Goal: Task Accomplishment & Management: Complete application form

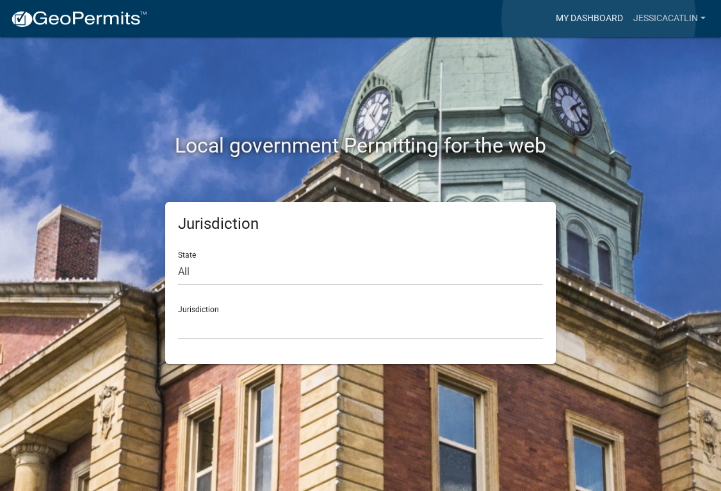
click at [599, 19] on link "My Dashboard" at bounding box center [590, 18] width 78 height 24
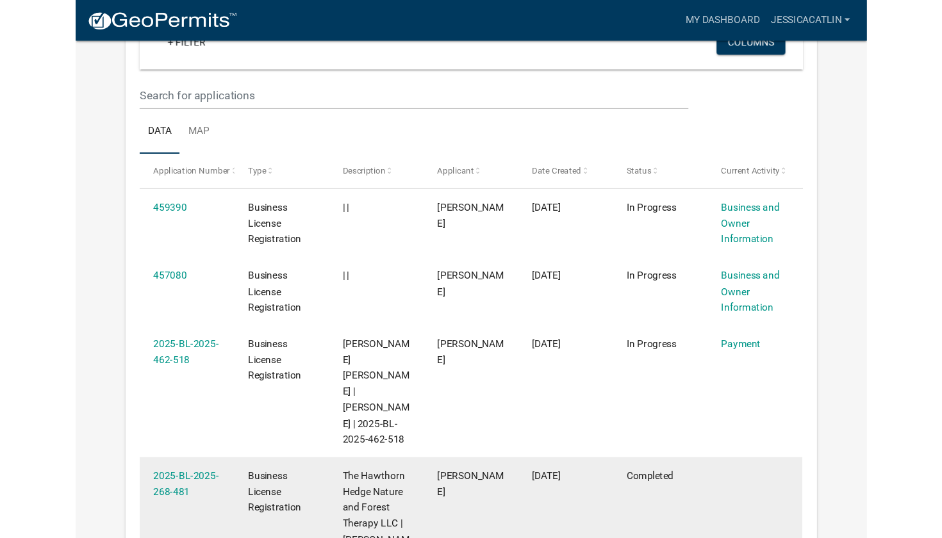
scroll to position [135, 0]
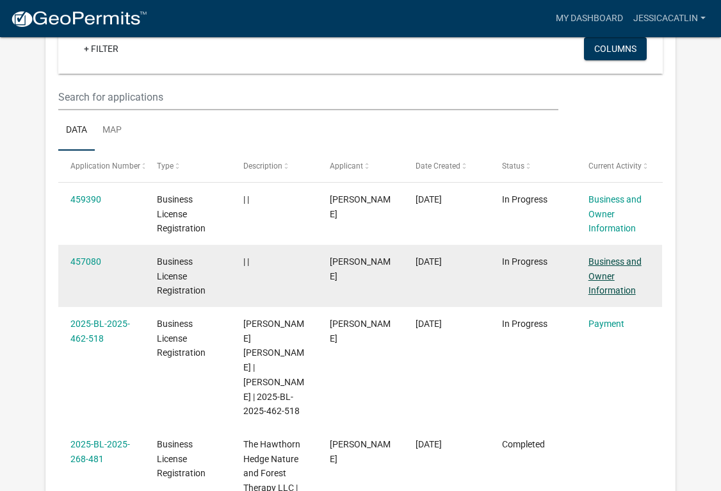
click at [610, 275] on link "Business and Owner Information" at bounding box center [615, 276] width 53 height 40
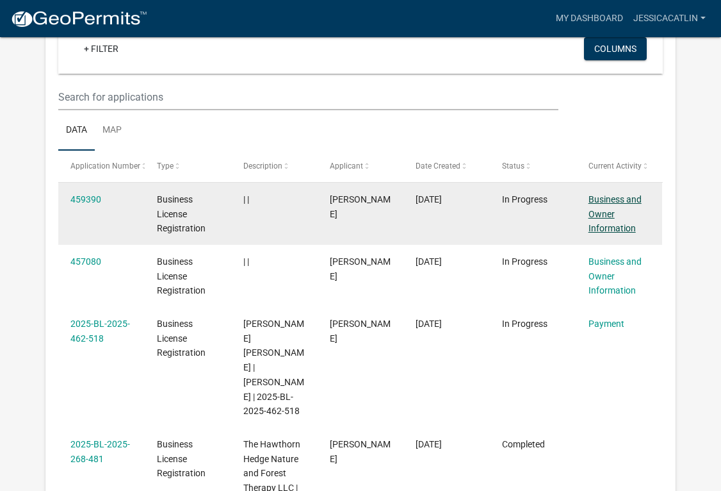
click at [596, 213] on link "Business and Owner Information" at bounding box center [615, 214] width 53 height 40
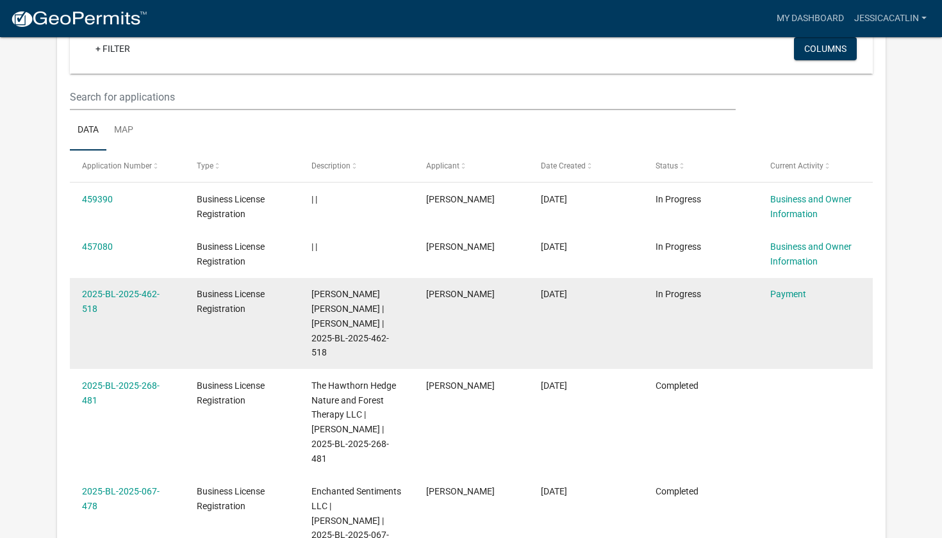
click at [363, 313] on div "[PERSON_NAME] [PERSON_NAME] | [PERSON_NAME] | 2025-BL-2025-462-518" at bounding box center [356, 323] width 90 height 73
click at [115, 293] on link "2025-BL-2025-462-518" at bounding box center [121, 301] width 78 height 25
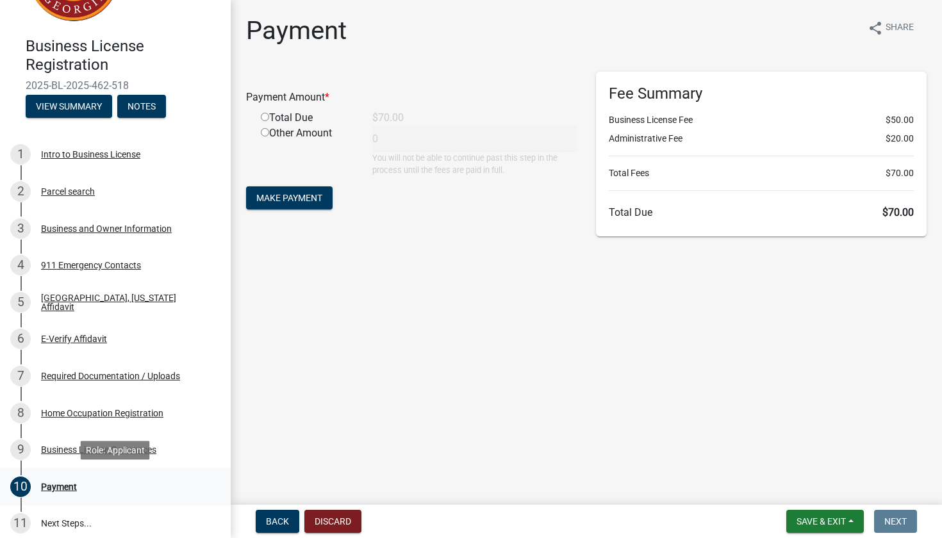
scroll to position [85, 0]
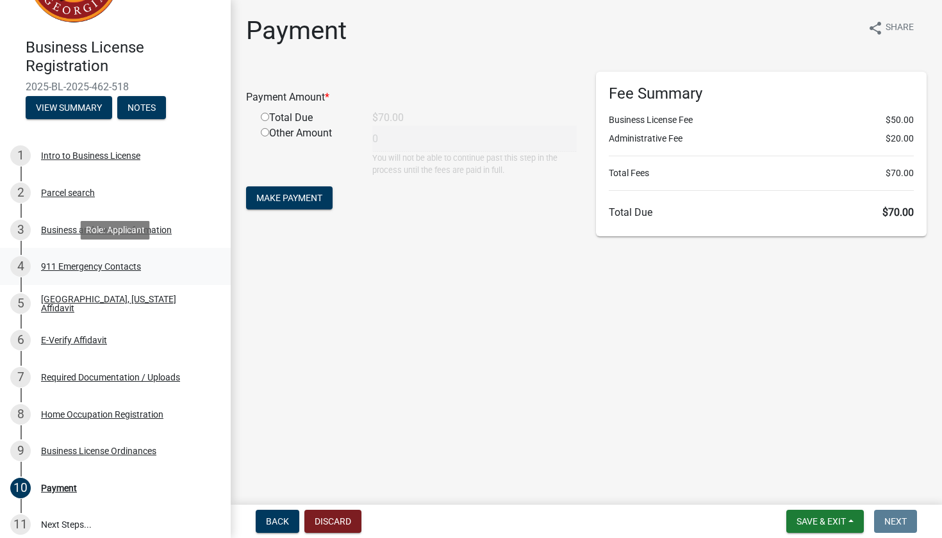
click at [131, 265] on div "911 Emergency Contacts" at bounding box center [91, 266] width 100 height 9
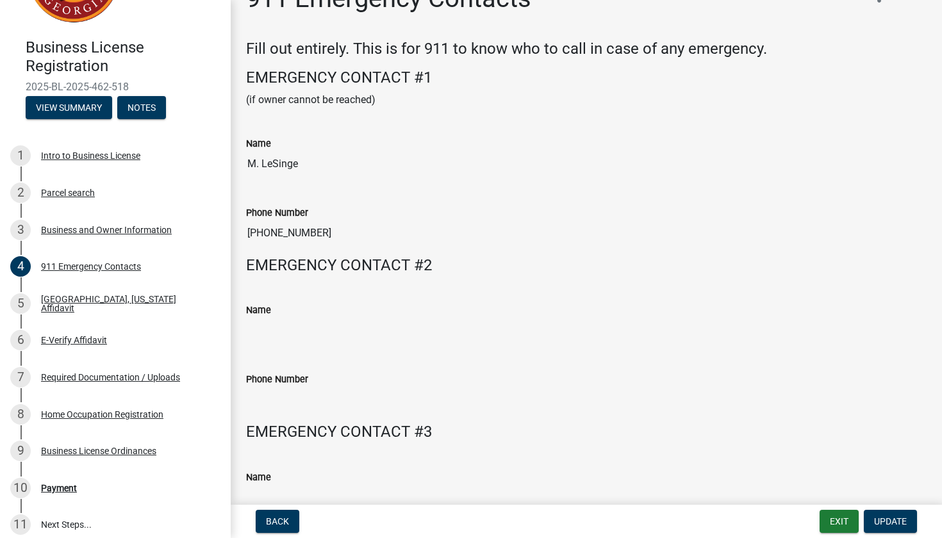
scroll to position [31, 0]
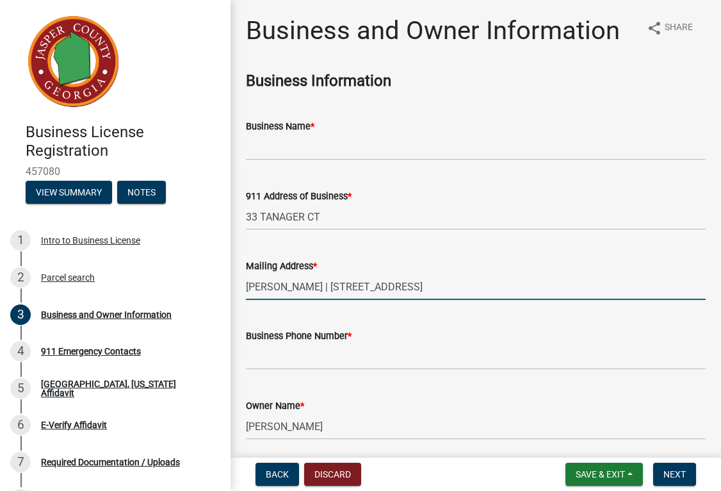
drag, startPoint x: 332, startPoint y: 283, endPoint x: 239, endPoint y: 281, distance: 92.9
click at [239, 281] on div "Mailing Address * STOCKTON BRIAN | 33 TANAGER COURT | MONTICELLO, GA 31064" at bounding box center [475, 270] width 479 height 60
type input "Jessica Catlin | 33 TANAGER COURT | MONTICELLO, GA 31064"
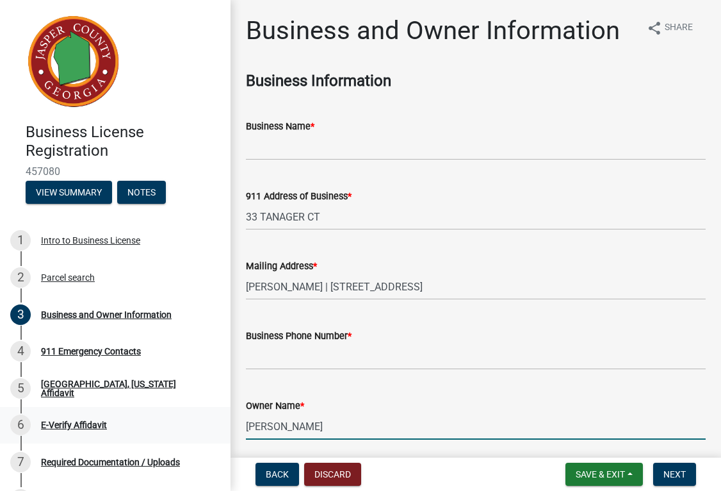
drag, startPoint x: 341, startPoint y: 429, endPoint x: 228, endPoint y: 428, distance: 112.8
click at [228, 429] on div "Business License Registration 457080 View Summary Notes 1 Intro to Business Lic…" at bounding box center [360, 245] width 721 height 491
type input "Jessica Catlin"
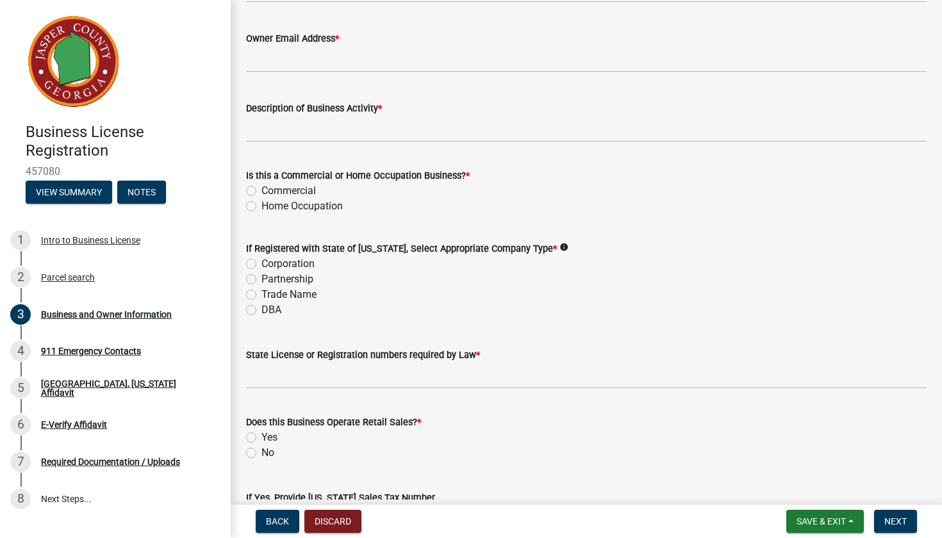
scroll to position [578, 0]
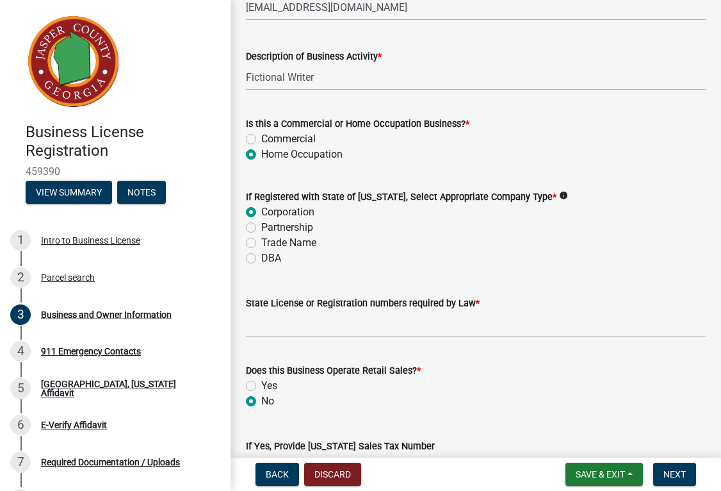
scroll to position [635, 0]
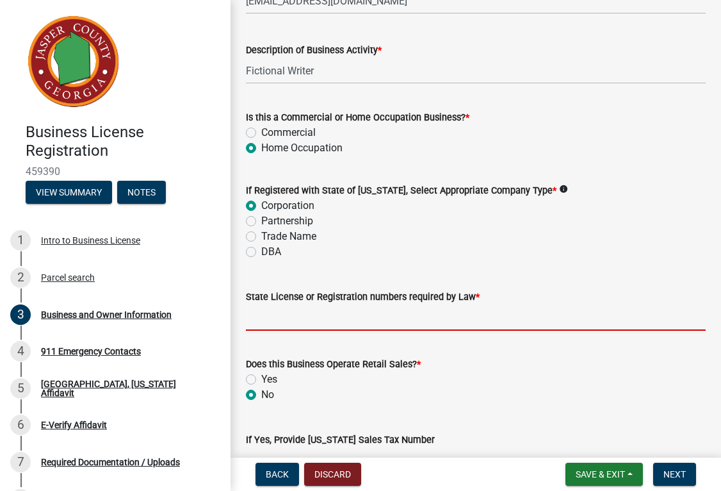
click at [436, 322] on input "State License or Registration numbers required by Law *" at bounding box center [476, 317] width 460 height 26
type input "25155911"
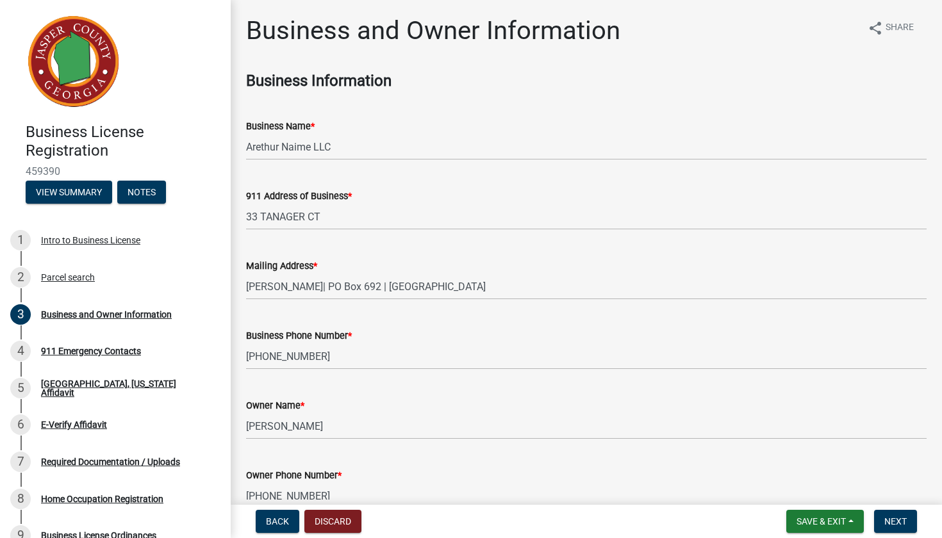
scroll to position [702, 0]
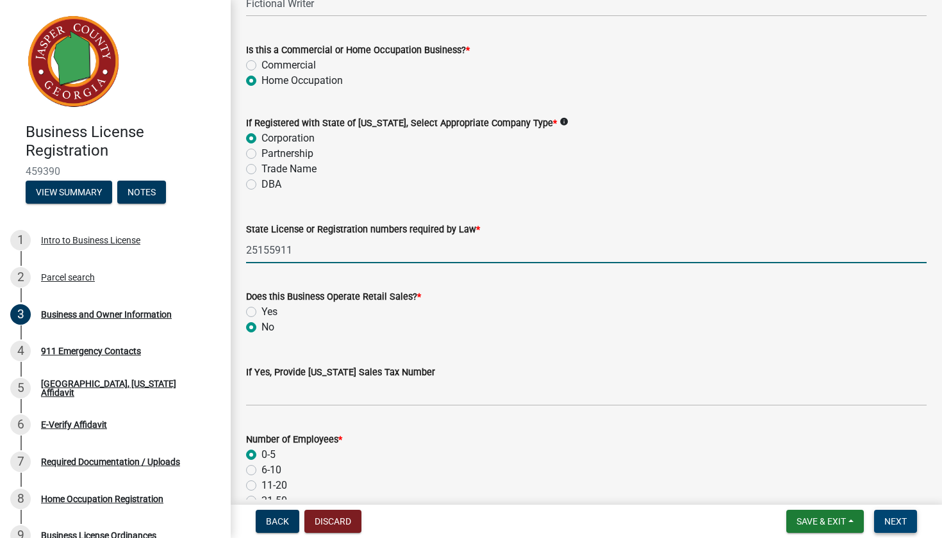
click at [721, 490] on span "Next" at bounding box center [895, 521] width 22 height 10
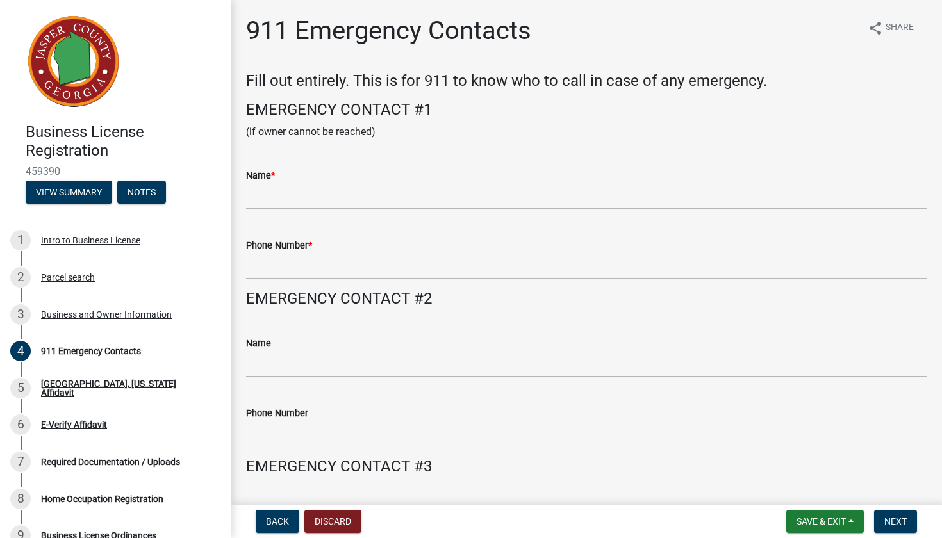
scroll to position [0, 0]
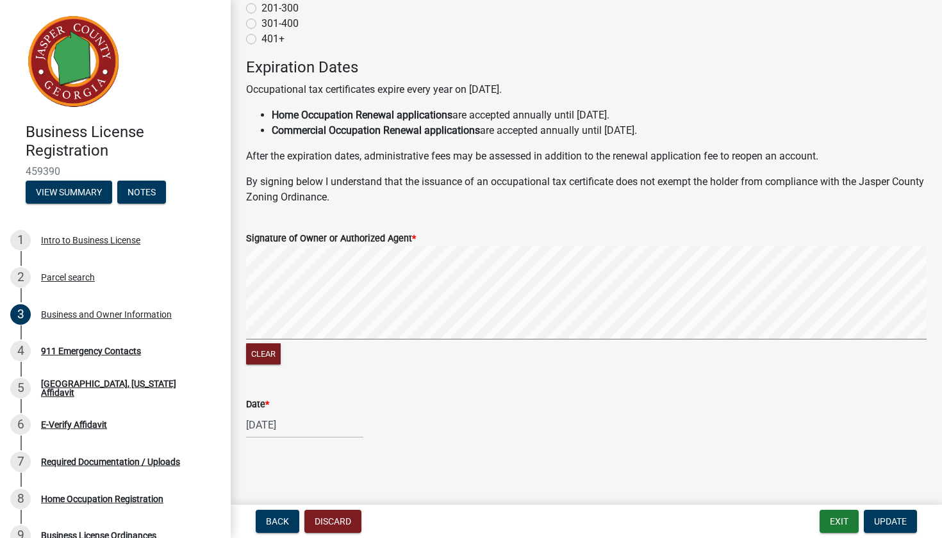
scroll to position [1240, 0]
click at [122, 349] on div "911 Emergency Contacts" at bounding box center [91, 351] width 100 height 9
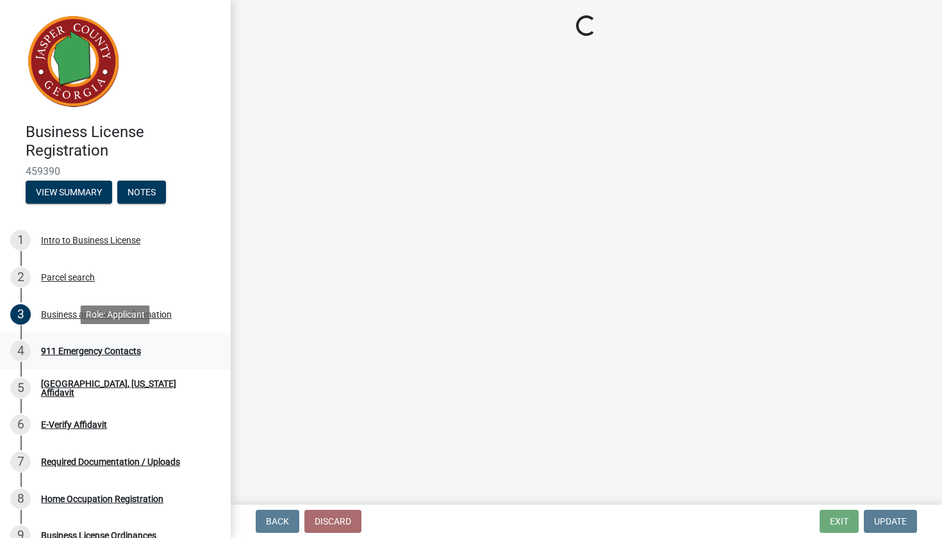
scroll to position [0, 0]
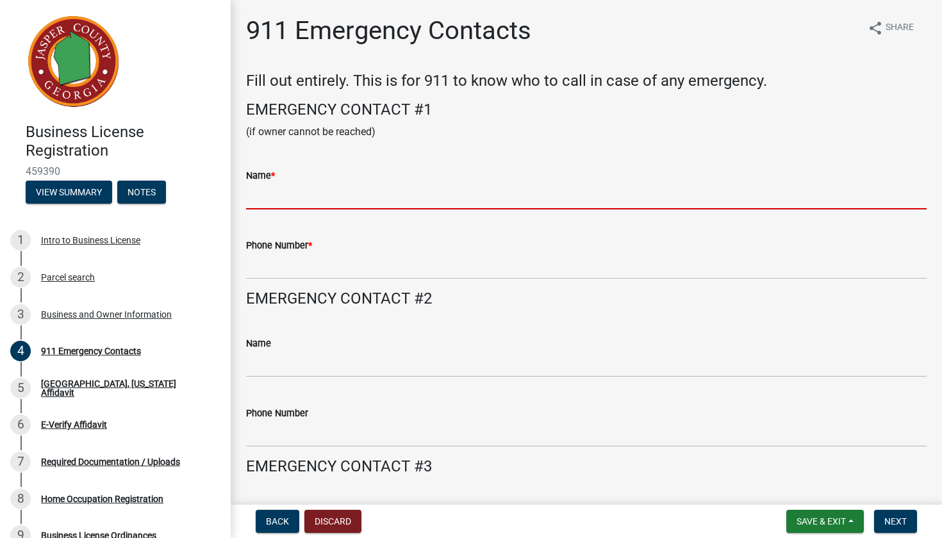
click at [481, 193] on input "Name *" at bounding box center [586, 196] width 680 height 26
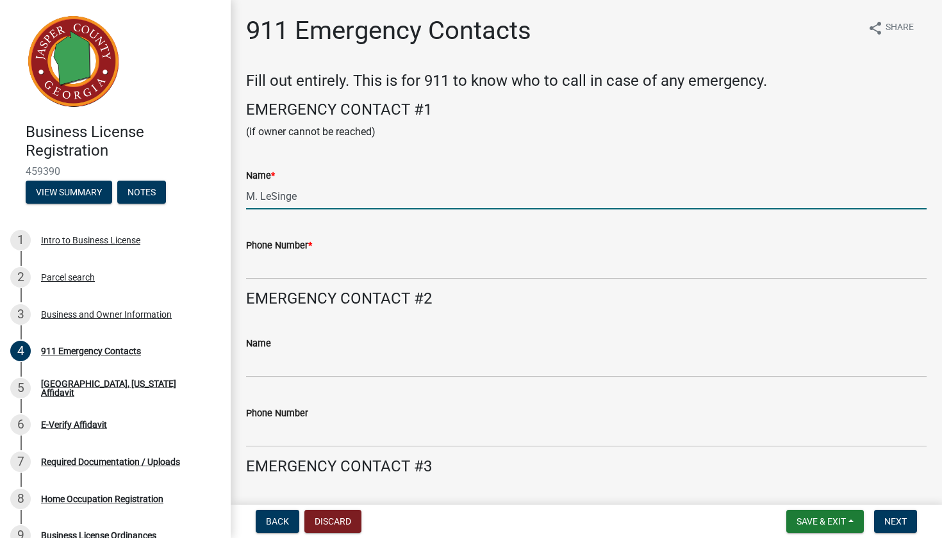
type input "M. LeSinge"
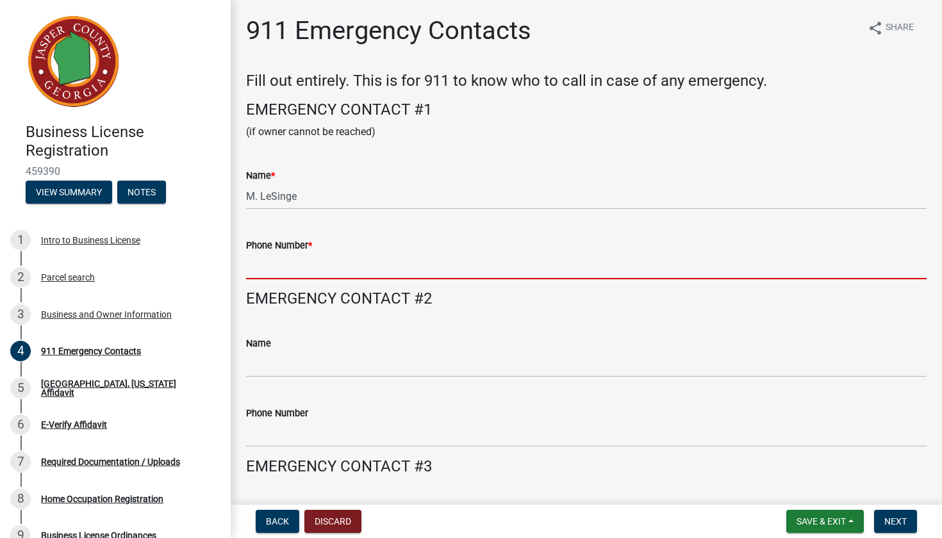
click at [502, 270] on input "Phone Number *" at bounding box center [586, 266] width 680 height 26
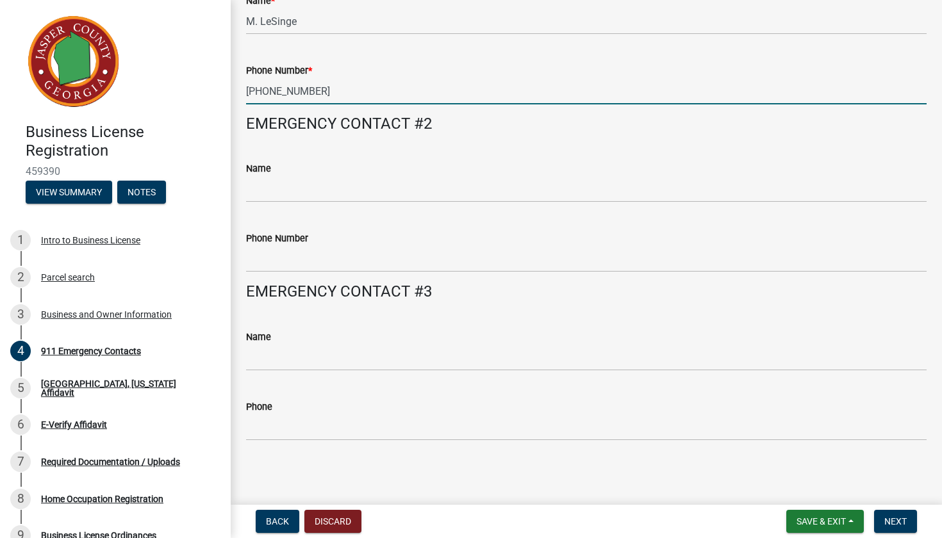
scroll to position [174, 0]
type input "[PHONE_NUMBER]"
click at [892, 519] on span "Next" at bounding box center [895, 521] width 22 height 10
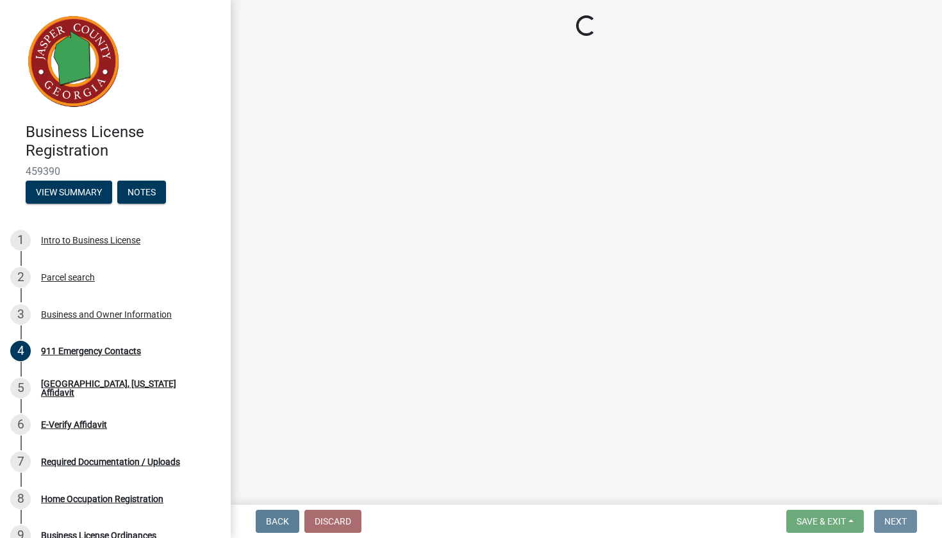
scroll to position [0, 0]
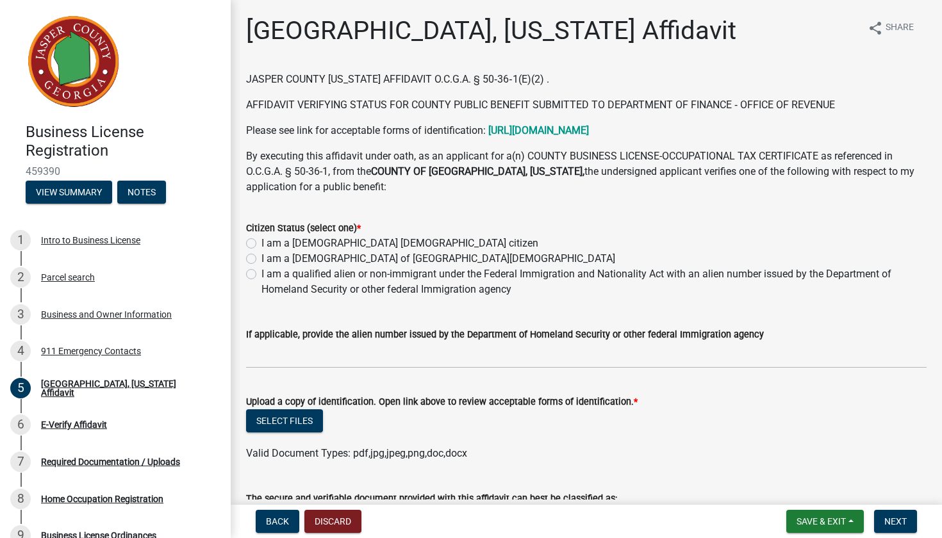
click at [261, 243] on label "I am a [DEMOGRAPHIC_DATA] [DEMOGRAPHIC_DATA] citizen" at bounding box center [399, 243] width 277 height 15
click at [261, 243] on input "I am a [DEMOGRAPHIC_DATA] [DEMOGRAPHIC_DATA] citizen" at bounding box center [265, 240] width 8 height 8
radio input "true"
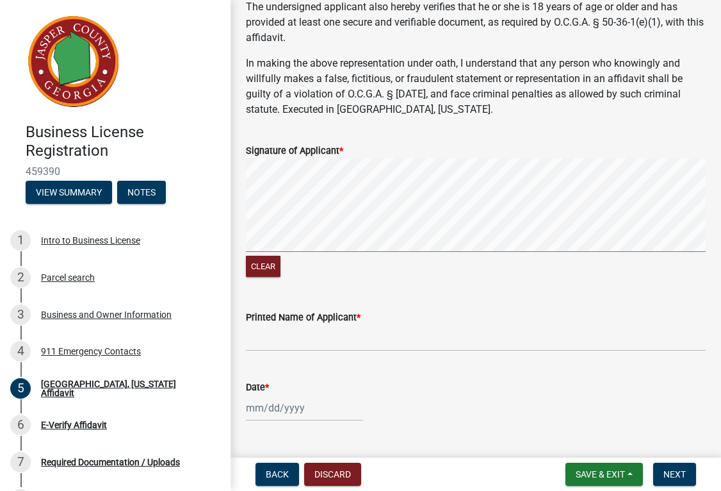
scroll to position [609, 0]
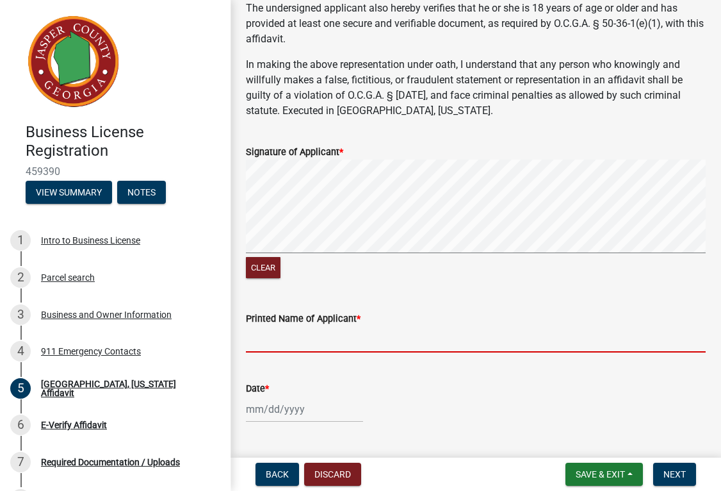
click at [290, 326] on input "Printed Name of Applicant *" at bounding box center [476, 339] width 460 height 26
type input "[PERSON_NAME]"
click at [250, 396] on div at bounding box center [304, 409] width 117 height 26
select select "8"
select select "2025"
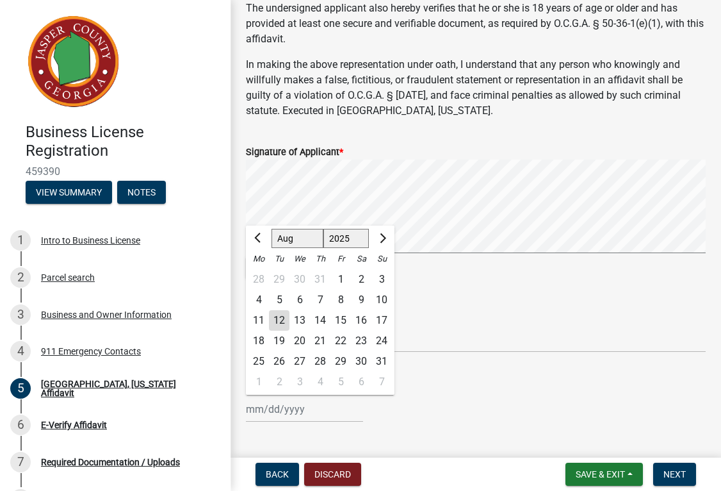
click at [285, 310] on div "12" at bounding box center [279, 320] width 21 height 21
type input "[DATE]"
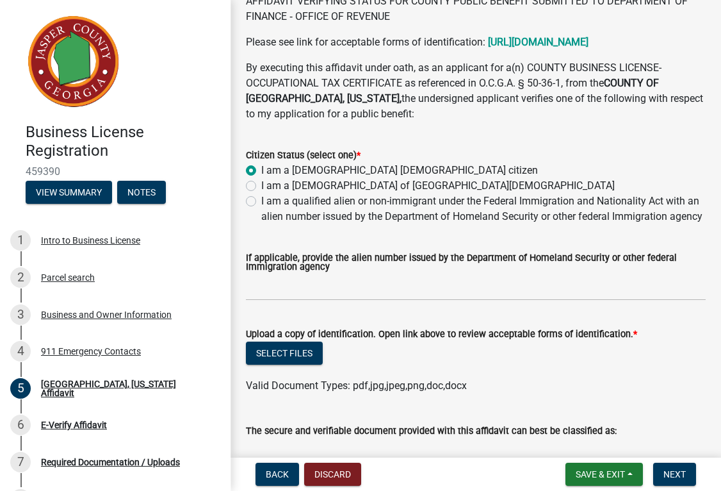
scroll to position [130, 0]
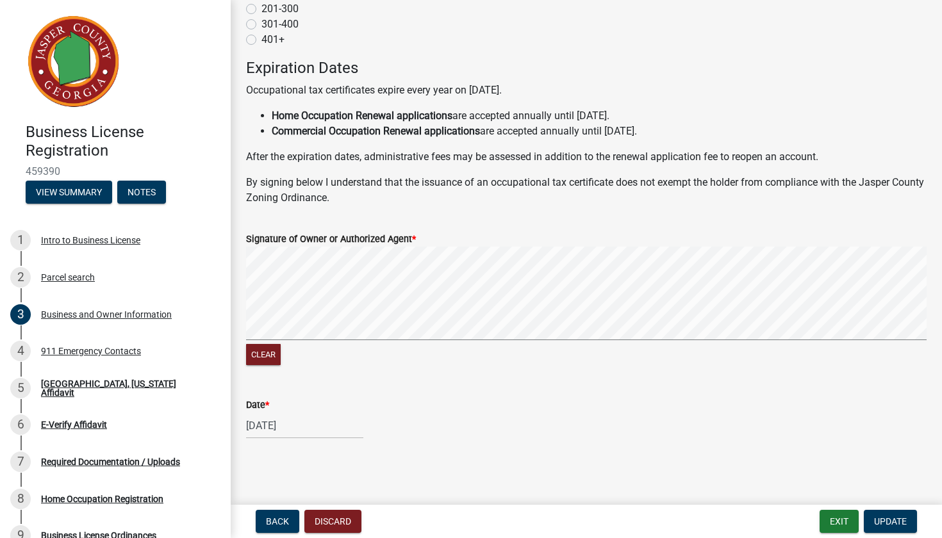
scroll to position [1240, 0]
click at [721, 490] on span "Update" at bounding box center [890, 521] width 33 height 10
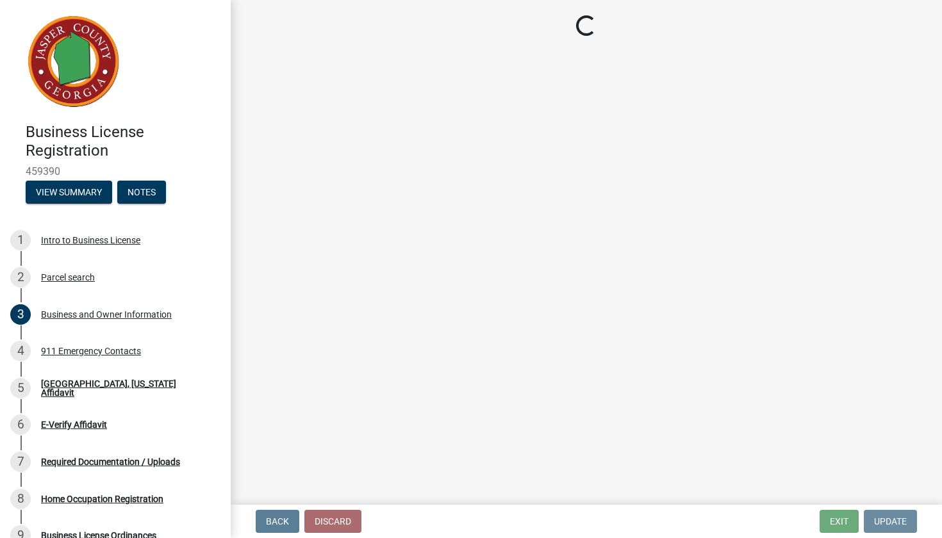
scroll to position [0, 0]
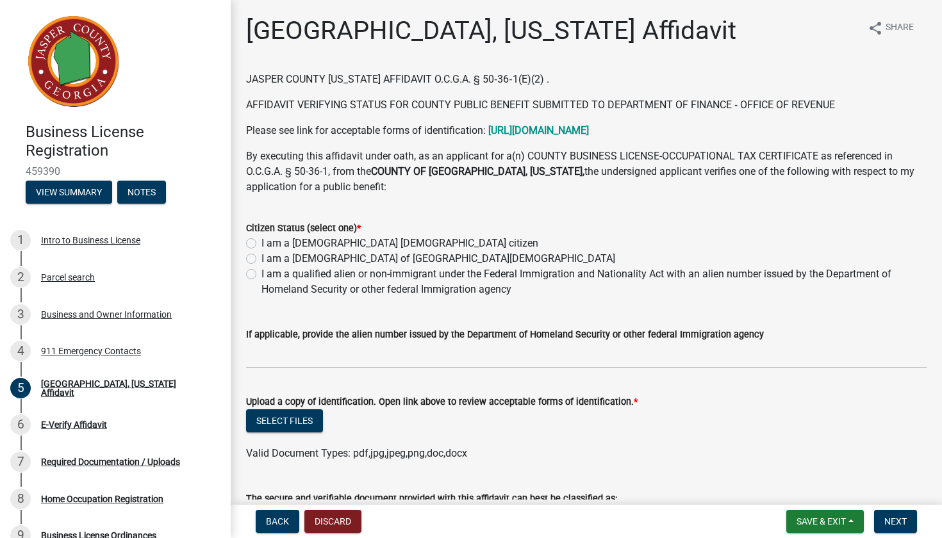
click at [261, 241] on label "I am a [DEMOGRAPHIC_DATA] [DEMOGRAPHIC_DATA] citizen" at bounding box center [399, 243] width 277 height 15
click at [261, 241] on input "I am a [DEMOGRAPHIC_DATA] [DEMOGRAPHIC_DATA] citizen" at bounding box center [265, 240] width 8 height 8
radio input "true"
click at [306, 418] on button "Select files" at bounding box center [284, 420] width 77 height 23
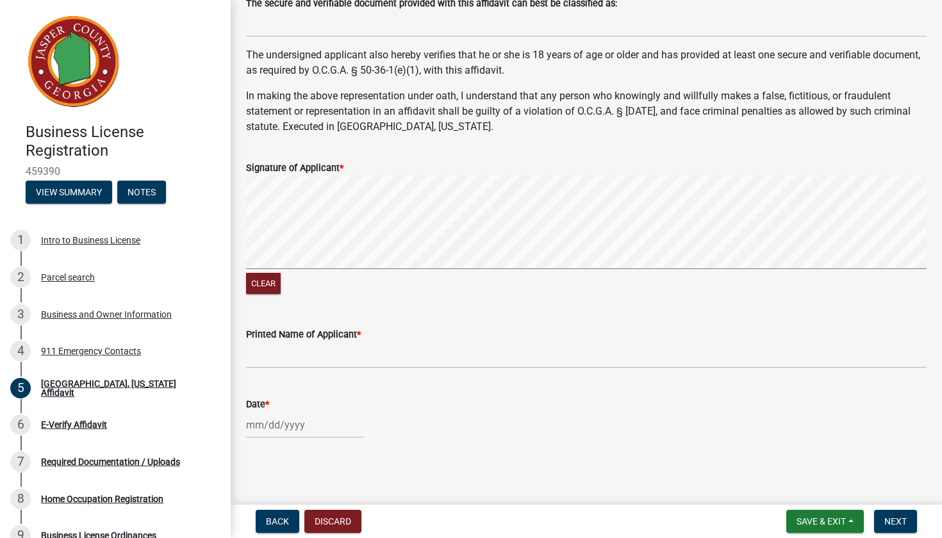
scroll to position [541, 0]
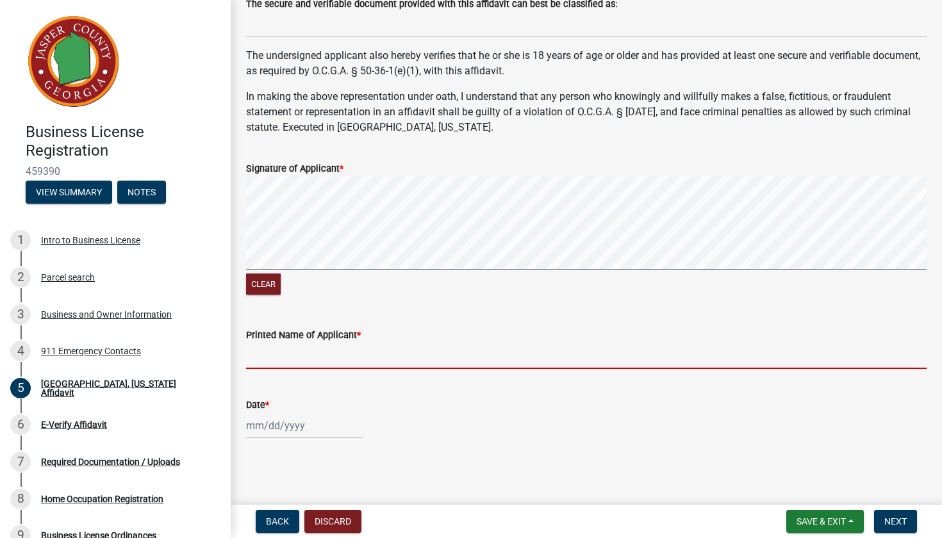
click at [288, 354] on input "Printed Name of Applicant *" at bounding box center [586, 356] width 680 height 26
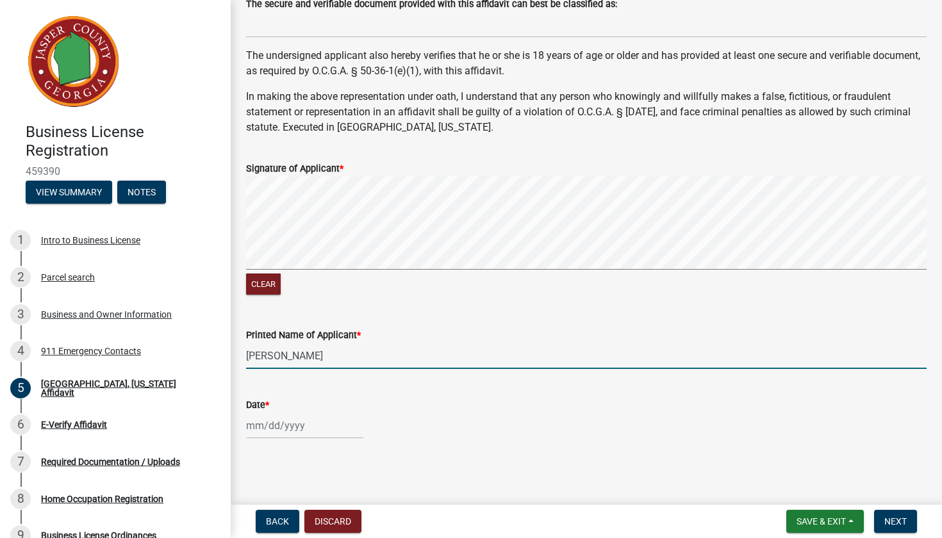
type input "[PERSON_NAME]"
select select "8"
select select "2025"
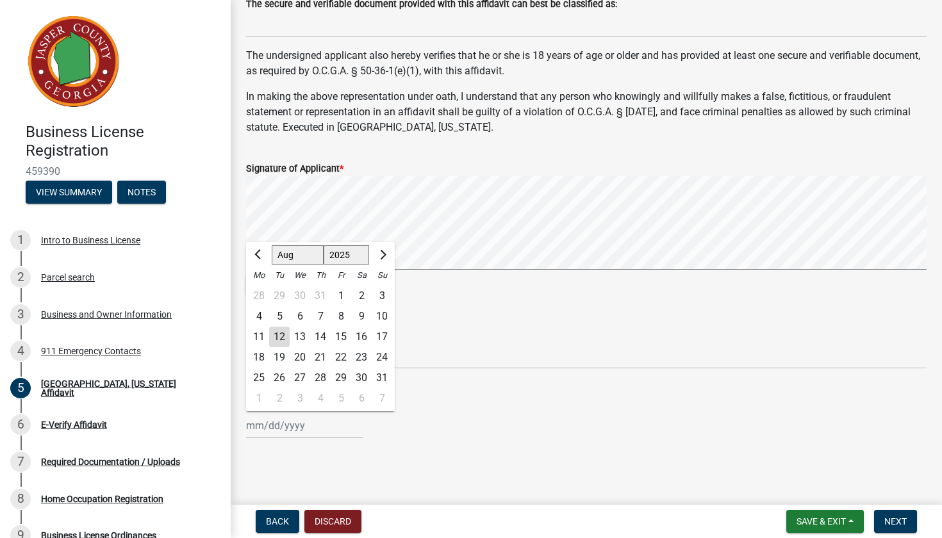
click at [277, 337] on div "12" at bounding box center [279, 337] width 21 height 21
type input "[DATE]"
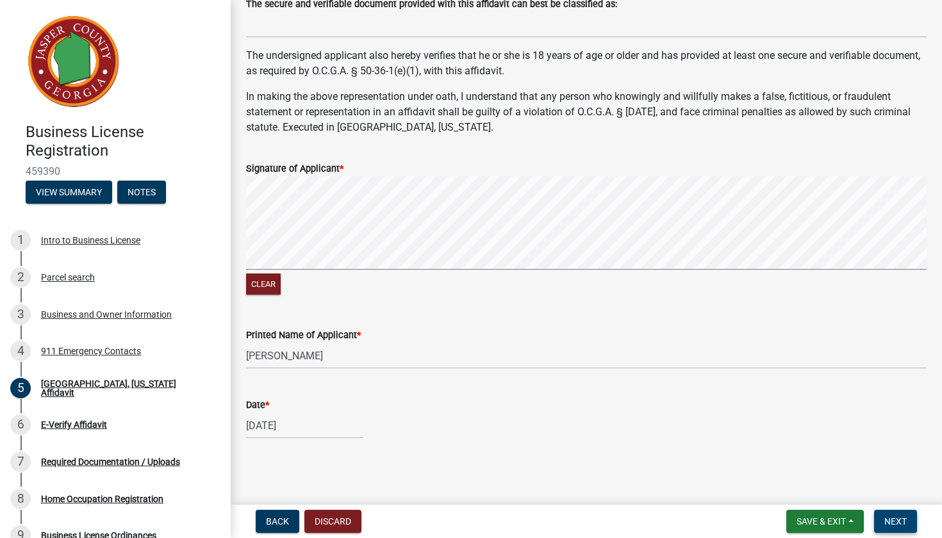
click at [721, 490] on span "Next" at bounding box center [895, 521] width 22 height 10
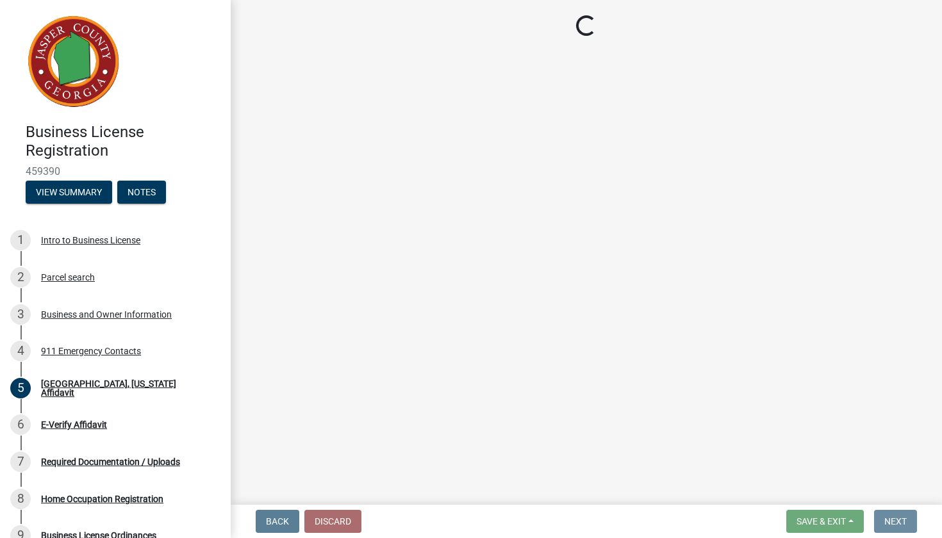
scroll to position [0, 0]
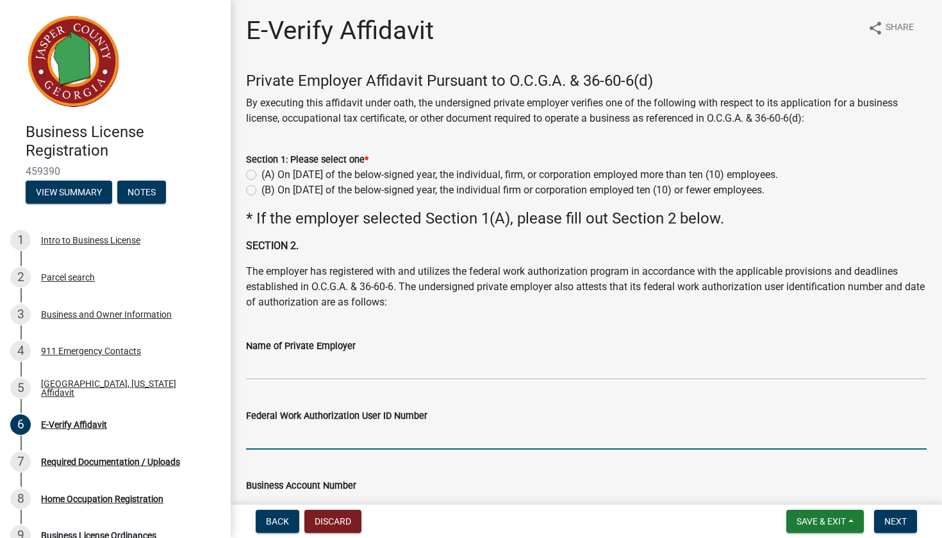
click at [261, 189] on label "(B) On [DATE] of the below-signed year, the individual firm or corporation empl…" at bounding box center [512, 190] width 503 height 15
click at [261, 189] on input "(B) On [DATE] of the below-signed year, the individual firm or corporation empl…" at bounding box center [265, 187] width 8 height 8
radio input "true"
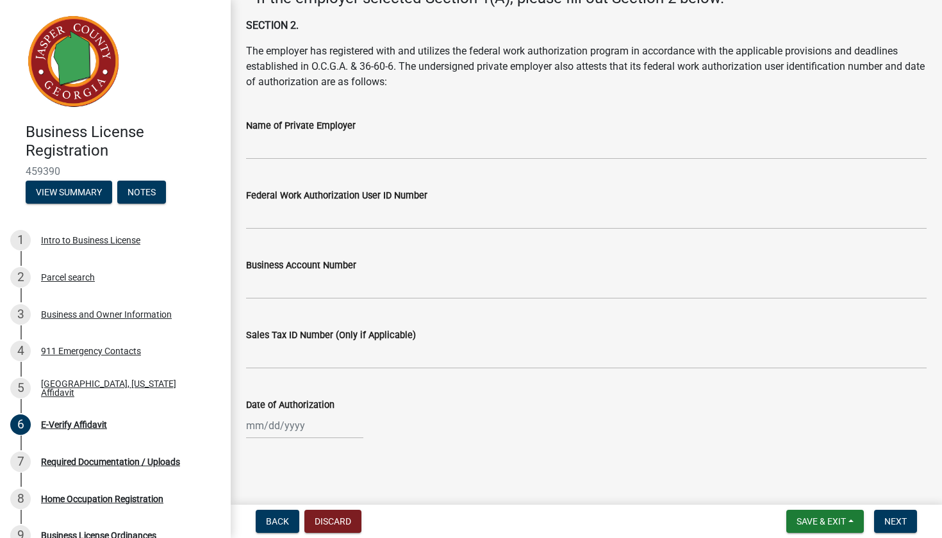
scroll to position [220, 0]
click at [721, 490] on span "Next" at bounding box center [895, 521] width 22 height 10
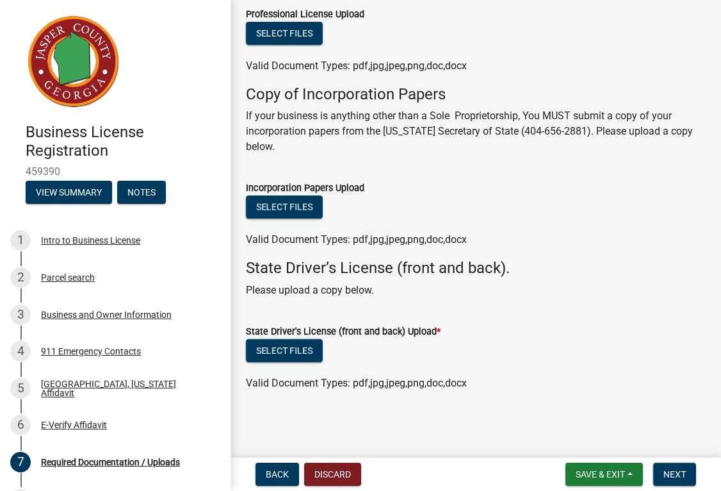
scroll to position [254, 0]
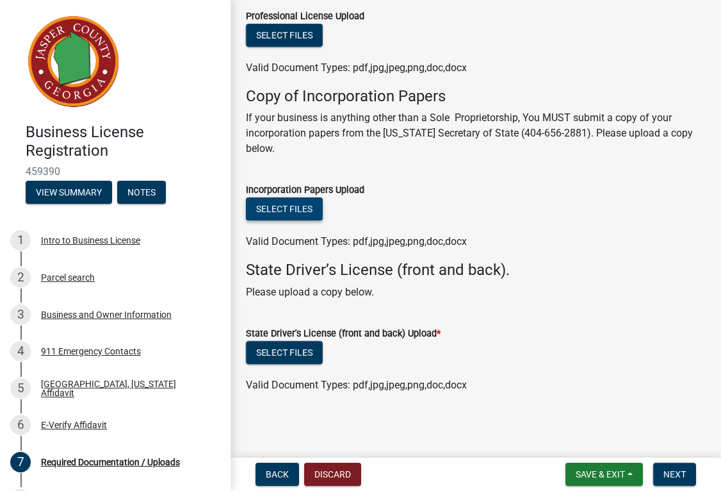
click at [292, 205] on button "Select files" at bounding box center [284, 208] width 77 height 23
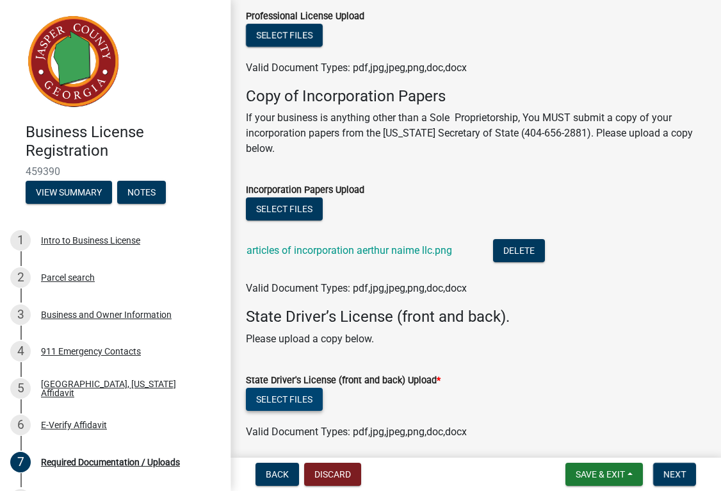
click at [292, 397] on button "Select files" at bounding box center [284, 399] width 77 height 23
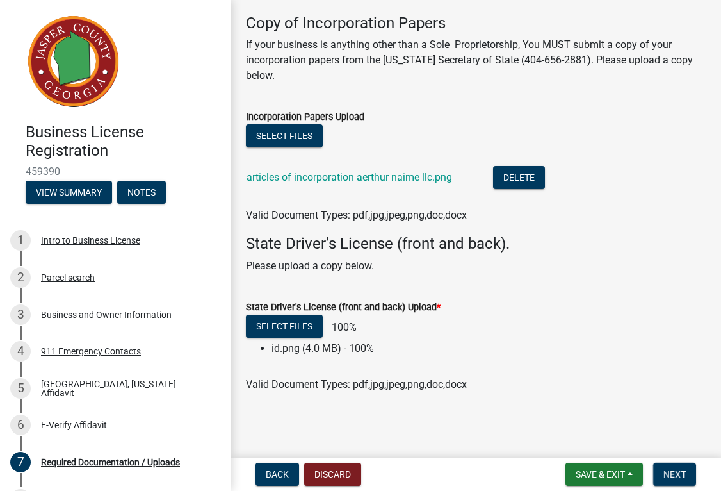
scroll to position [327, 0]
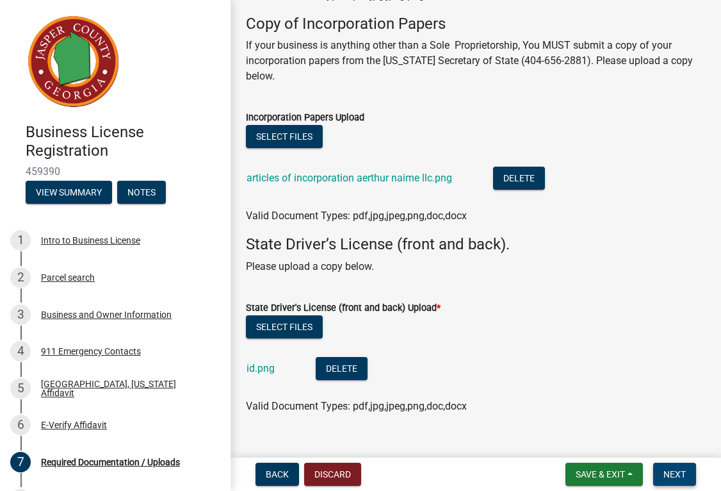
click at [673, 471] on span "Next" at bounding box center [675, 474] width 22 height 10
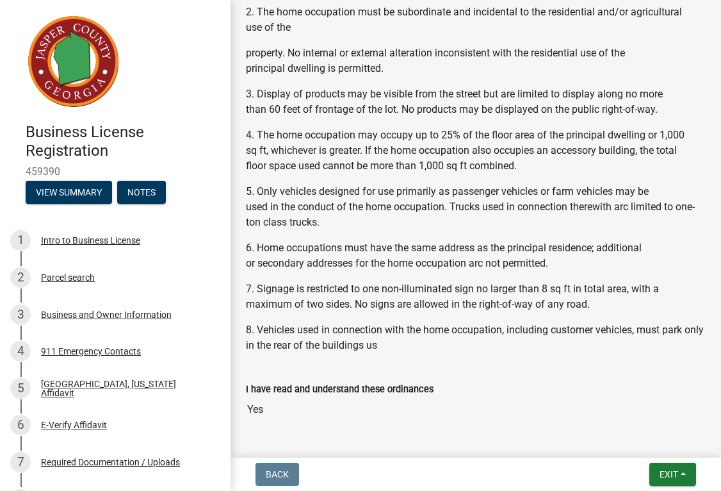
scroll to position [1449, 0]
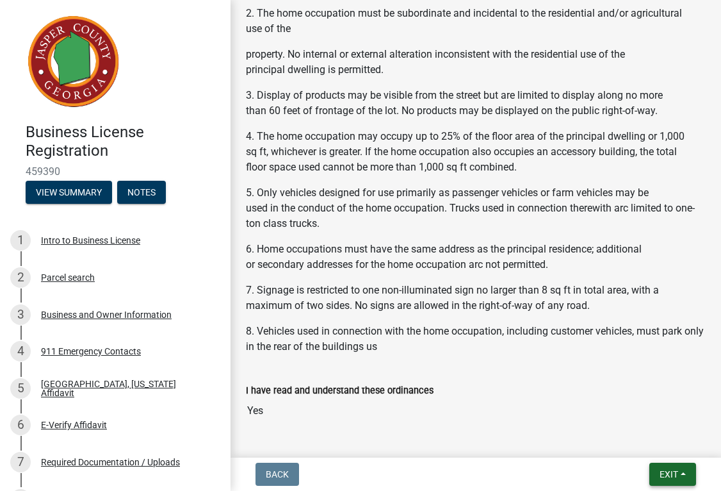
click at [660, 471] on span "Exit" at bounding box center [669, 474] width 19 height 10
click at [625, 407] on button "Save" at bounding box center [646, 410] width 103 height 31
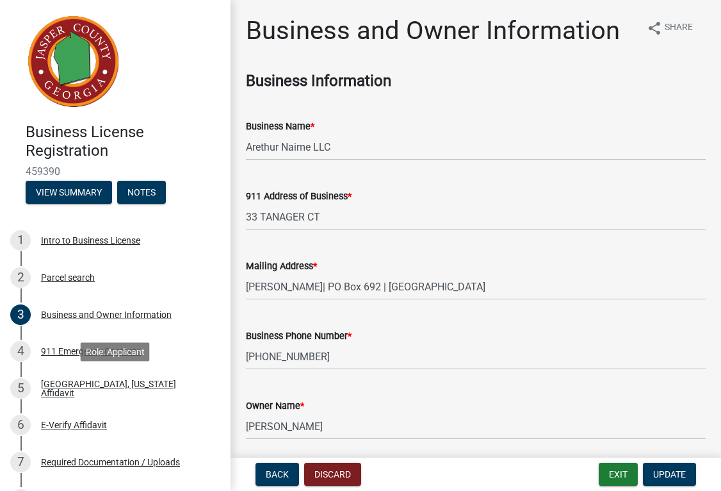
scroll to position [0, 0]
click at [622, 476] on button "Exit" at bounding box center [618, 474] width 39 height 23
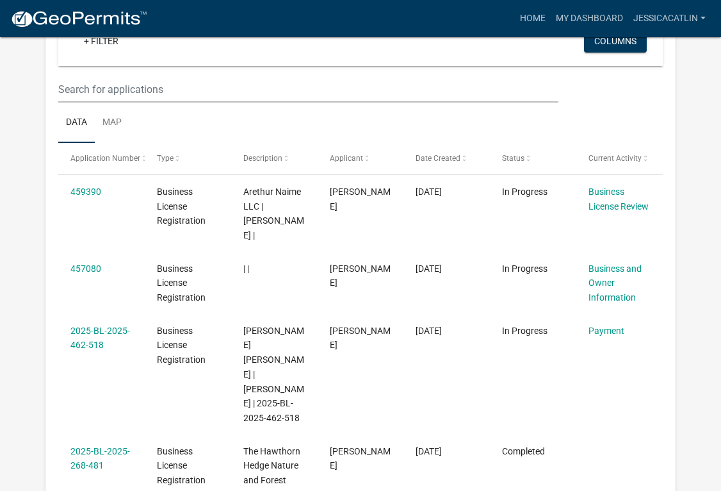
scroll to position [130, 0]
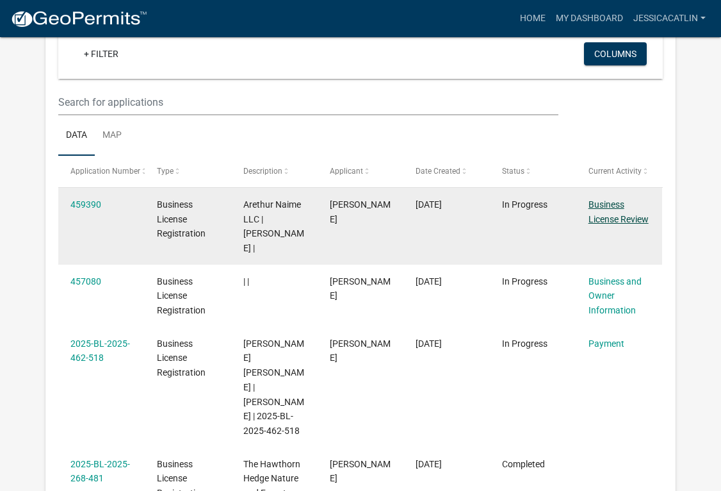
click at [636, 216] on link "Business License Review" at bounding box center [619, 211] width 60 height 25
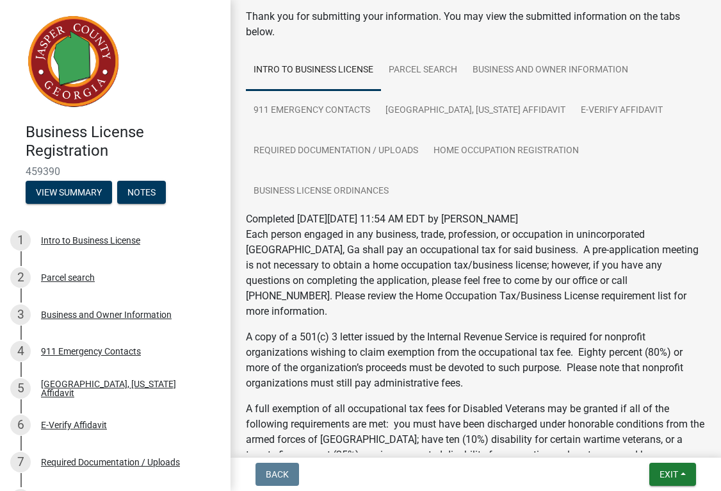
scroll to position [36, 0]
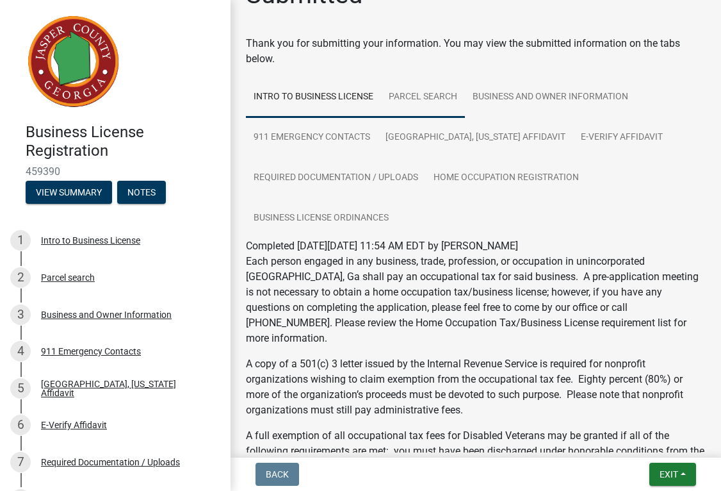
click at [423, 94] on link "Parcel search" at bounding box center [423, 97] width 84 height 41
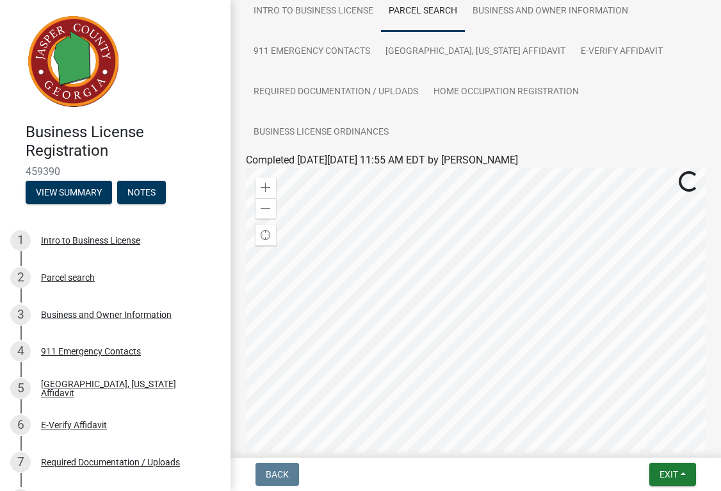
scroll to position [33, 0]
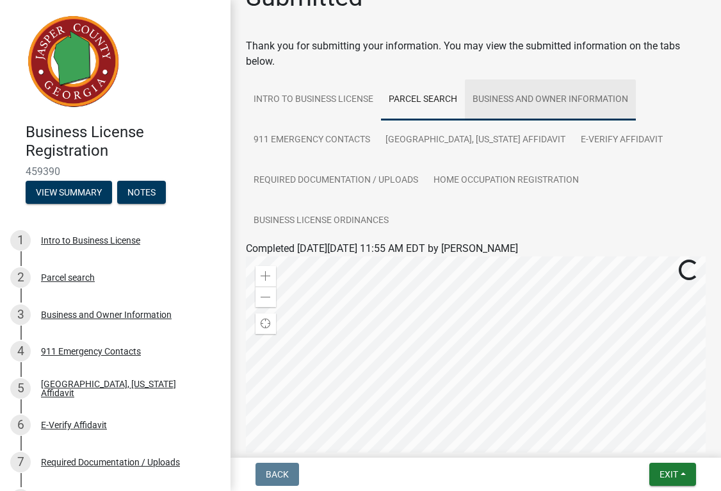
click at [523, 97] on link "Business and Owner Information" at bounding box center [550, 99] width 171 height 41
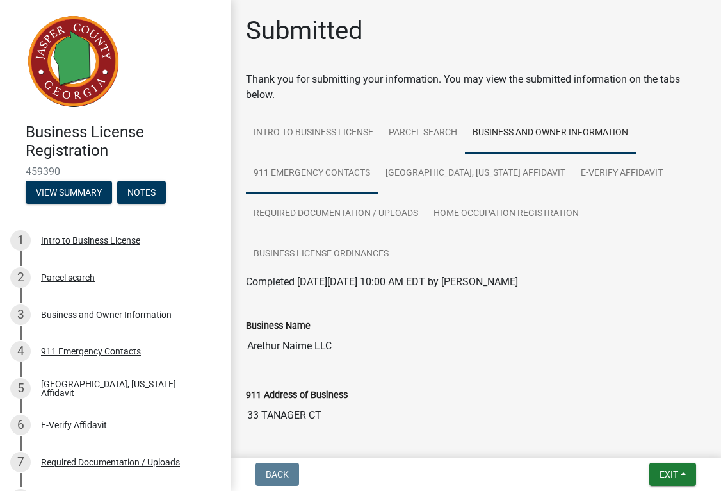
scroll to position [0, 0]
click at [322, 173] on link "911 Emergency Contacts" at bounding box center [312, 173] width 132 height 41
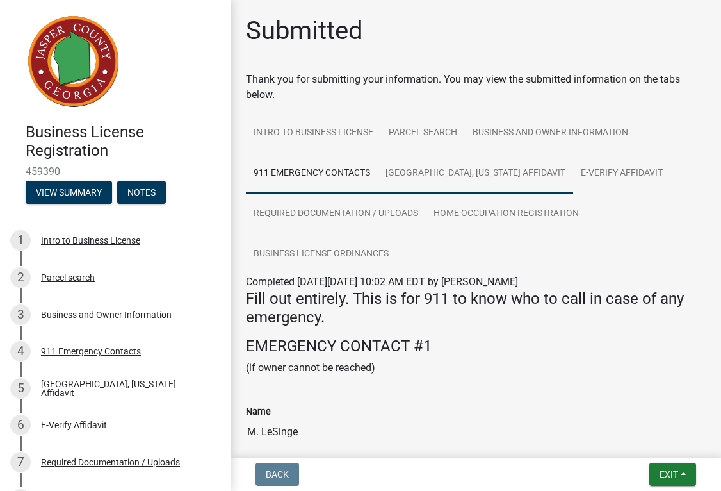
click at [472, 172] on link "[GEOGRAPHIC_DATA], [US_STATE] Affidavit" at bounding box center [475, 173] width 195 height 41
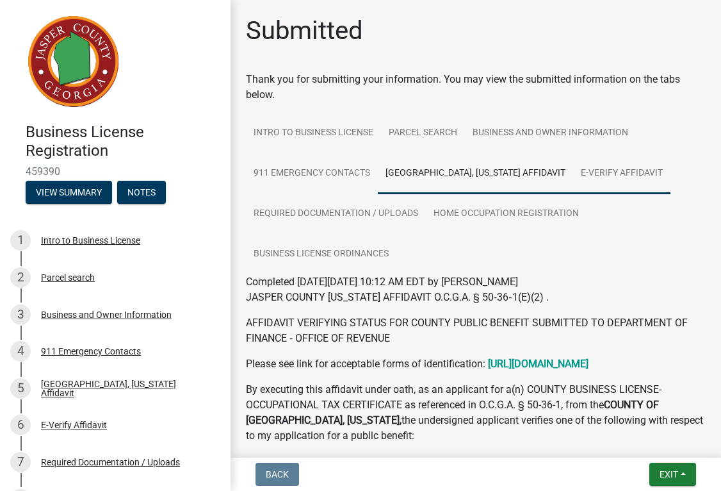
click at [610, 167] on link "E-Verify Affidavit" at bounding box center [621, 173] width 97 height 41
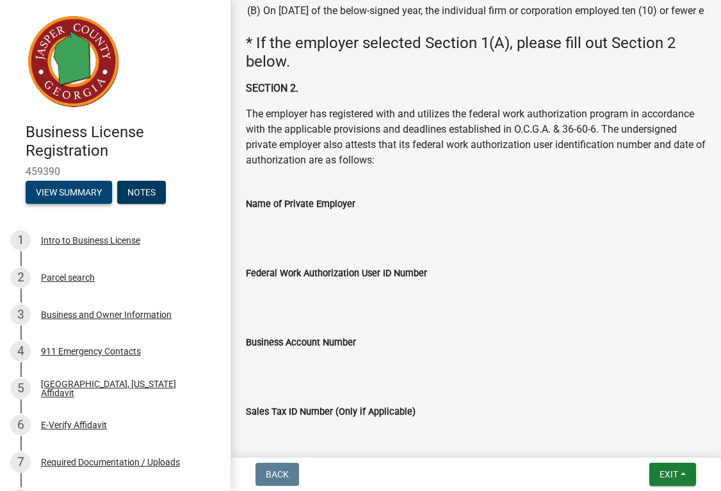
click at [82, 192] on button "View Summary" at bounding box center [69, 192] width 86 height 23
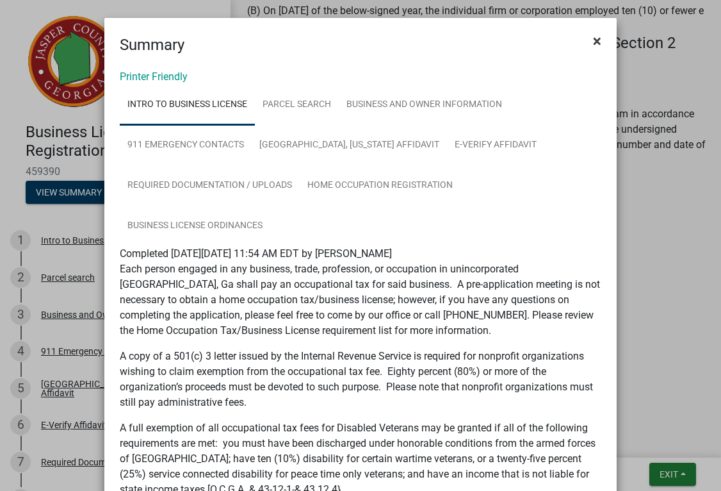
click at [593, 40] on span "×" at bounding box center [597, 41] width 8 height 18
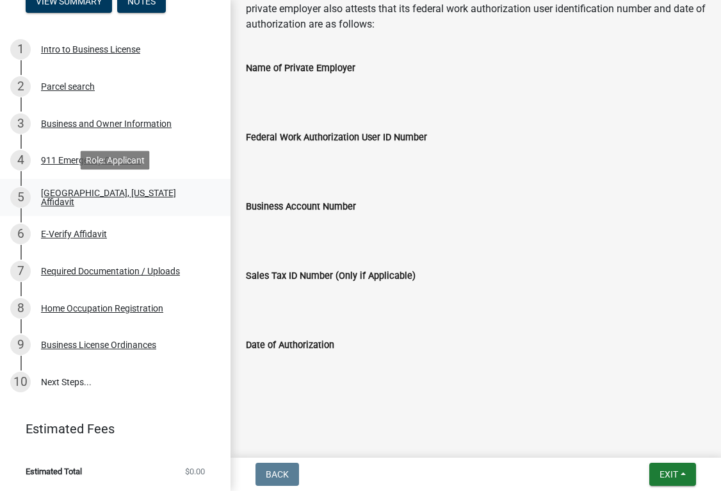
scroll to position [190, 0]
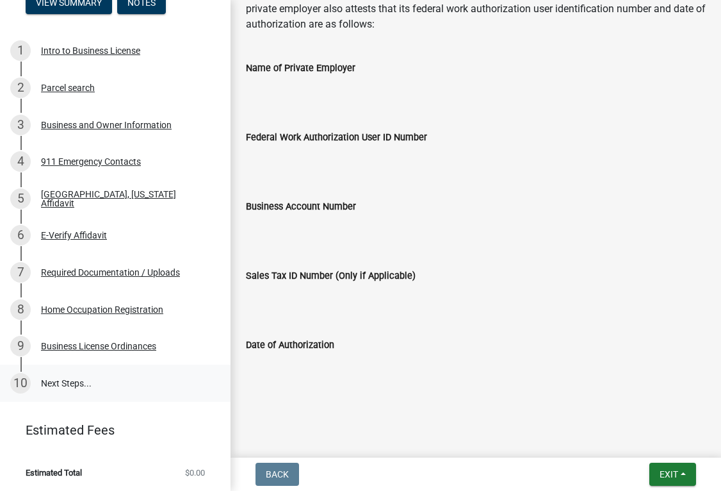
click at [67, 384] on link "10 Next Steps..." at bounding box center [115, 383] width 231 height 37
click at [686, 472] on button "Exit" at bounding box center [673, 474] width 47 height 23
click at [639, 445] on button "Save & Exit" at bounding box center [646, 440] width 103 height 31
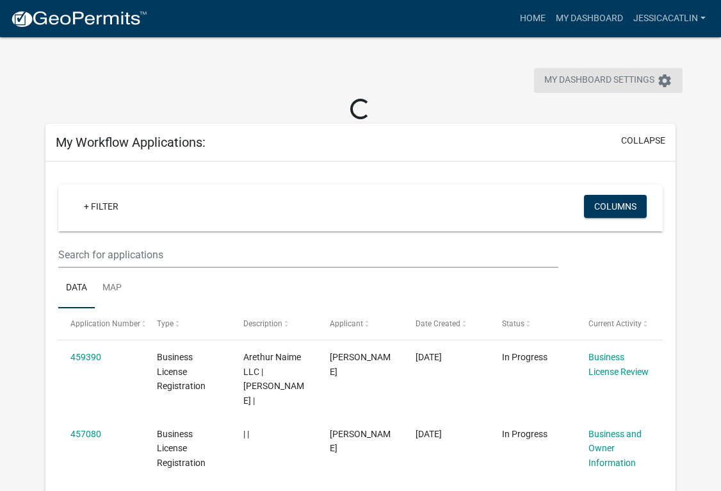
click at [637, 80] on span "My Dashboard Settings" at bounding box center [600, 80] width 110 height 15
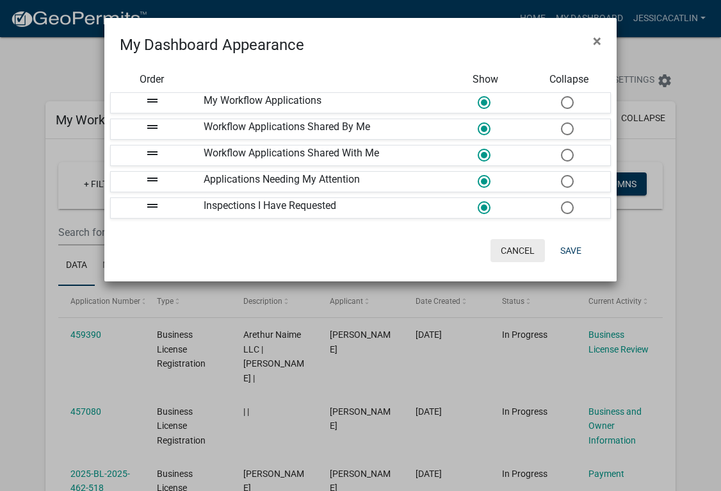
click at [522, 248] on button "Cancel" at bounding box center [518, 250] width 54 height 23
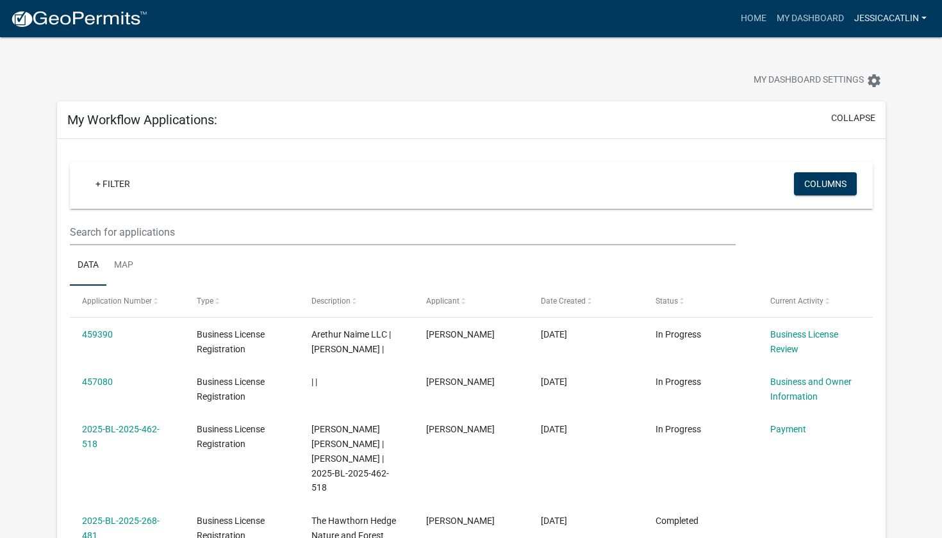
click at [721, 17] on link "JessicaCatlin" at bounding box center [890, 18] width 83 height 24
click at [721, 95] on link "Logout" at bounding box center [880, 94] width 103 height 31
